Goal: Check status: Check status

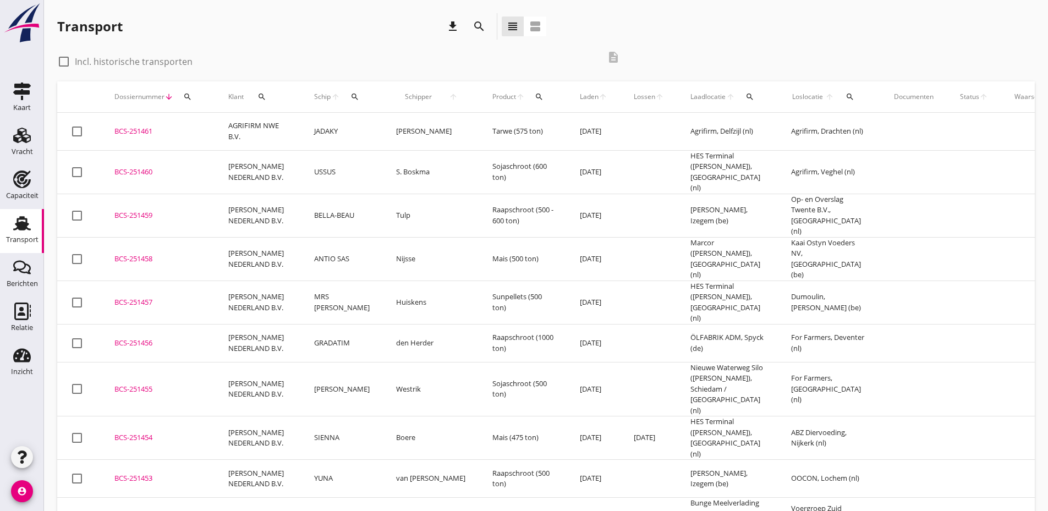
click at [352, 97] on icon "search" at bounding box center [354, 96] width 9 height 9
click at [361, 130] on input "Zoek op (scheeps)naam" at bounding box center [405, 129] width 114 height 18
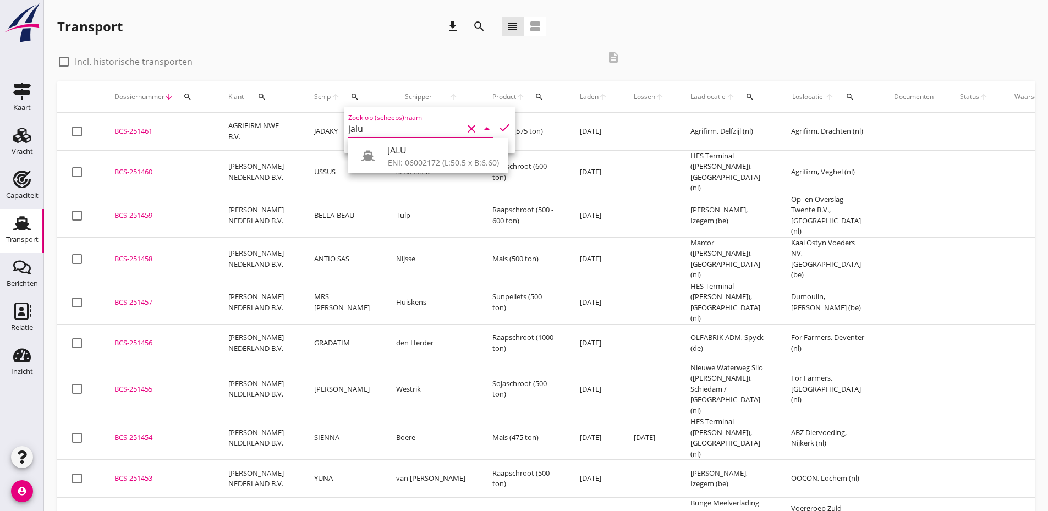
type input "jalu"
click at [68, 64] on div at bounding box center [63, 61] width 19 height 19
checkbox input "true"
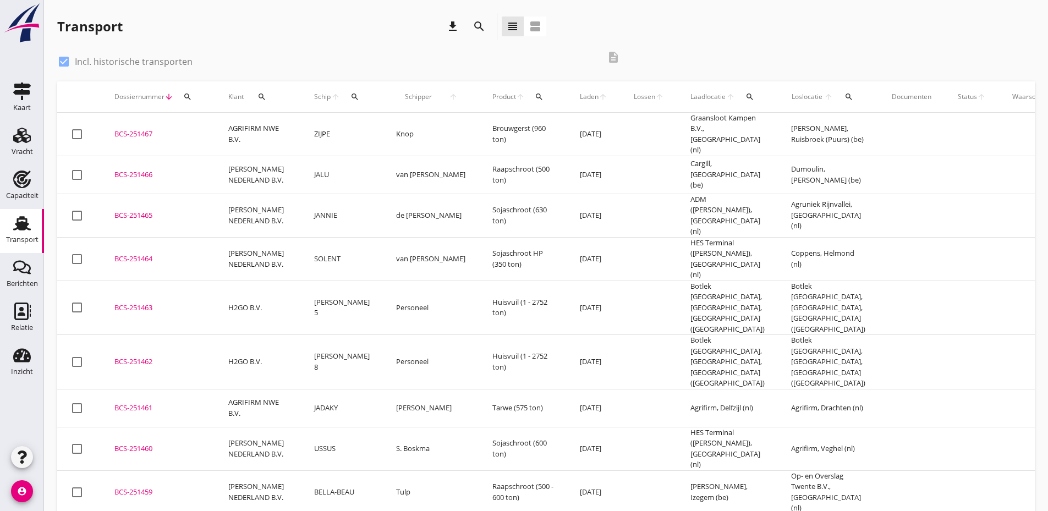
click at [316, 95] on span "Schip" at bounding box center [322, 97] width 17 height 10
click at [349, 98] on div "search" at bounding box center [355, 96] width 20 height 9
click at [498, 125] on icon "check" at bounding box center [504, 127] width 13 height 13
click at [498, 132] on icon "check" at bounding box center [504, 127] width 13 height 13
click at [498, 125] on icon "check" at bounding box center [504, 127] width 13 height 13
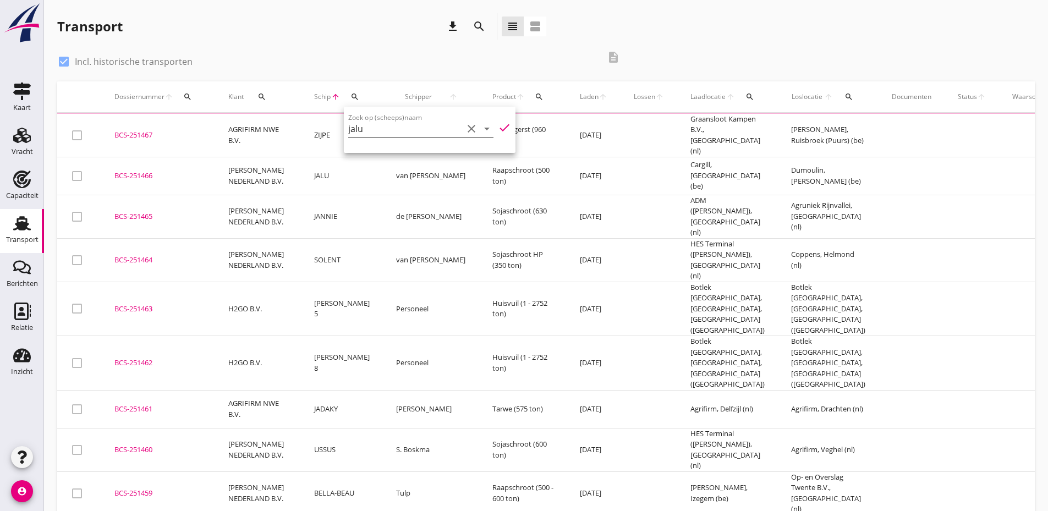
click at [465, 130] on icon "clear" at bounding box center [471, 128] width 13 height 13
click at [14, 229] on use at bounding box center [22, 223] width 18 height 14
click at [25, 195] on div "Capaciteit" at bounding box center [22, 195] width 32 height 7
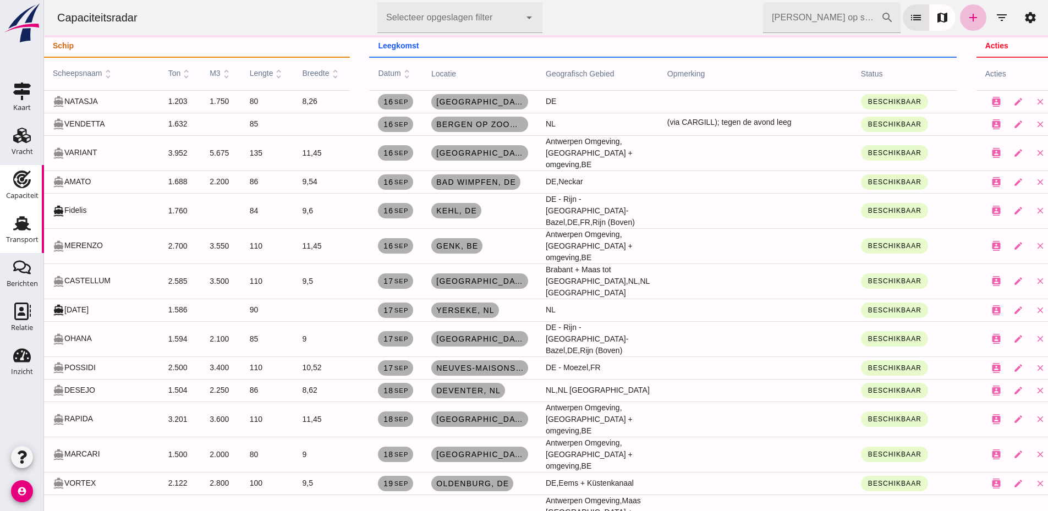
click at [18, 230] on icon "Transport" at bounding box center [22, 223] width 18 height 18
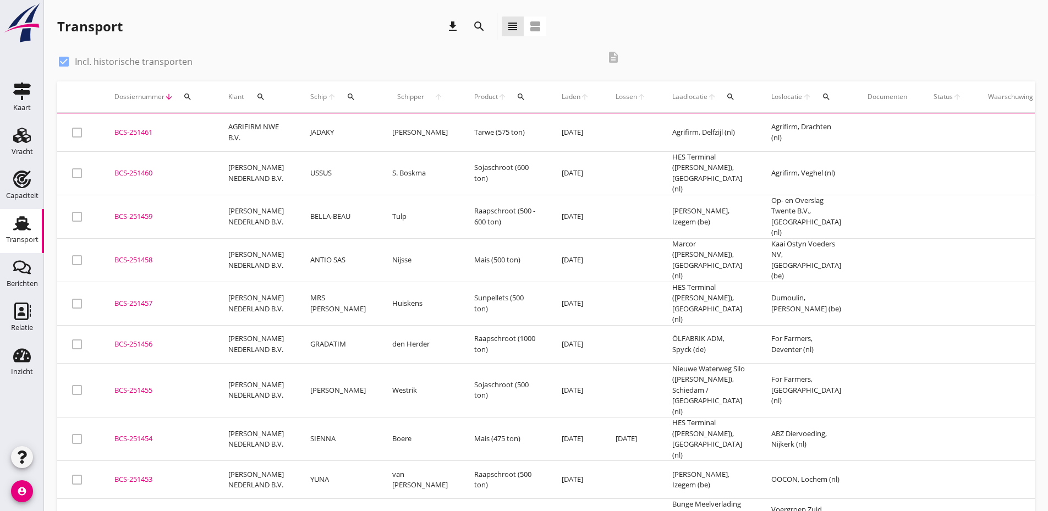
click at [346, 95] on icon "search" at bounding box center [350, 96] width 9 height 9
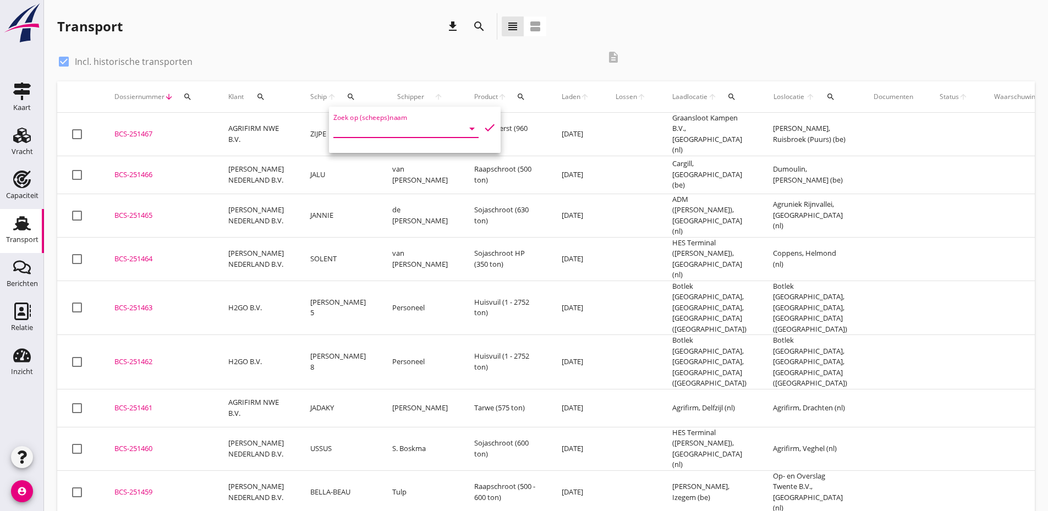
click at [349, 129] on input "Zoek op (scheeps)naam" at bounding box center [390, 129] width 114 height 18
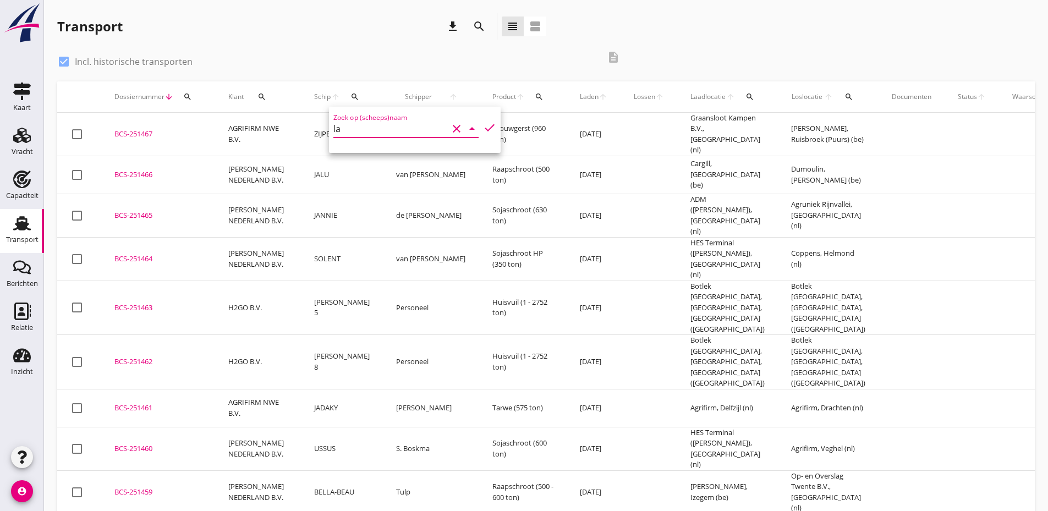
type input "l"
click at [390, 148] on div "JALU" at bounding box center [428, 150] width 111 height 13
click at [483, 128] on icon "check" at bounding box center [489, 127] width 13 height 13
type input "JALU"
